Goal: Consume media (video, audio)

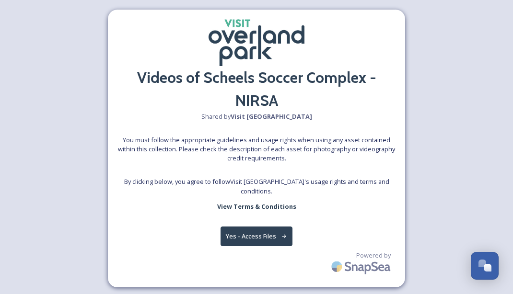
click at [259, 242] on button "Yes - Access Files" at bounding box center [256, 237] width 72 height 20
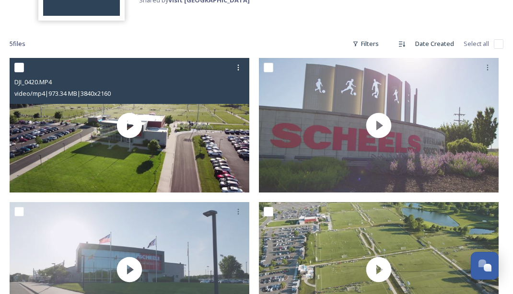
scroll to position [129, 0]
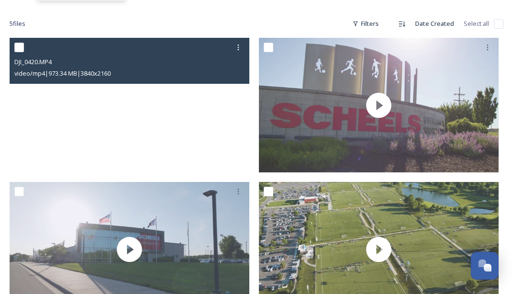
click at [128, 104] on video "DJI_0420.MP4" at bounding box center [130, 105] width 240 height 135
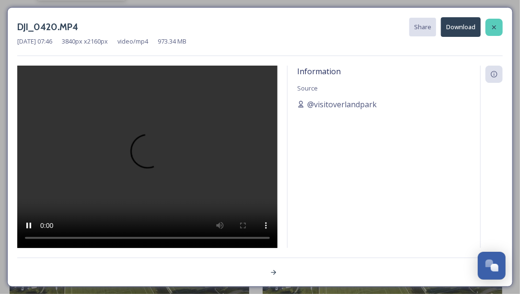
click at [494, 29] on icon at bounding box center [494, 27] width 8 height 8
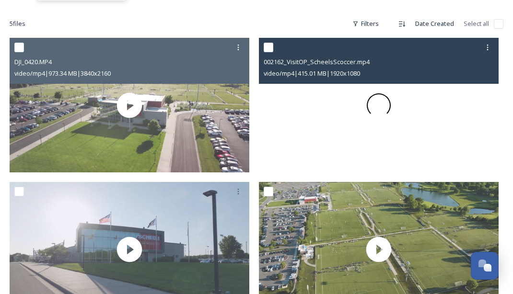
click at [378, 110] on span at bounding box center [378, 104] width 25 height 25
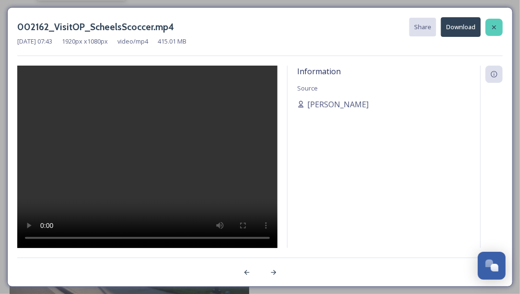
click at [496, 26] on icon at bounding box center [494, 27] width 4 height 4
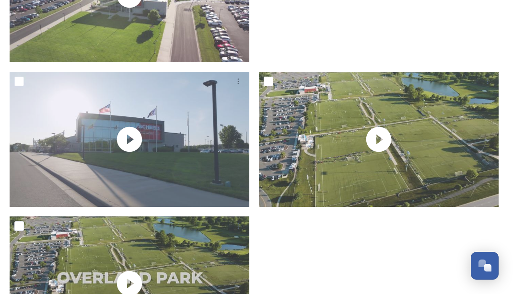
scroll to position [241, 0]
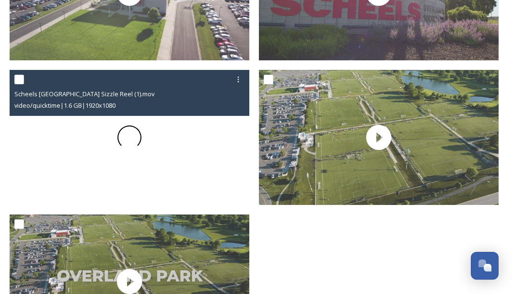
click at [127, 142] on span at bounding box center [129, 138] width 23 height 23
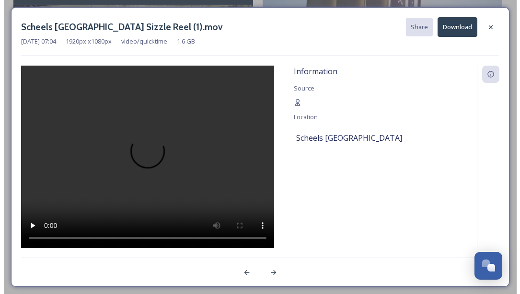
scroll to position [207, 0]
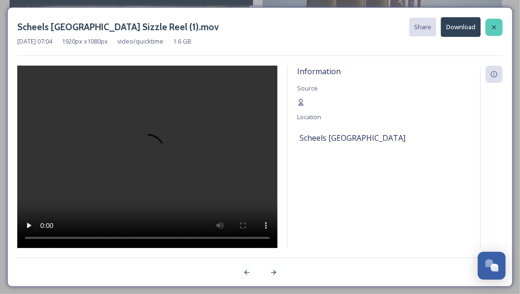
click at [495, 23] on icon at bounding box center [494, 27] width 8 height 8
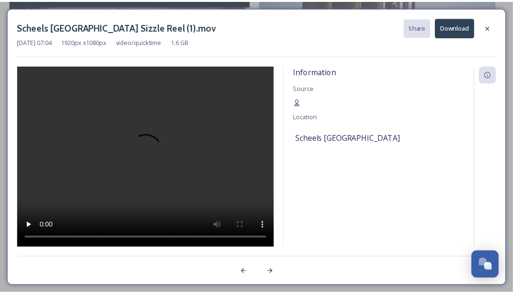
scroll to position [241, 0]
